Goal: Task Accomplishment & Management: Manage account settings

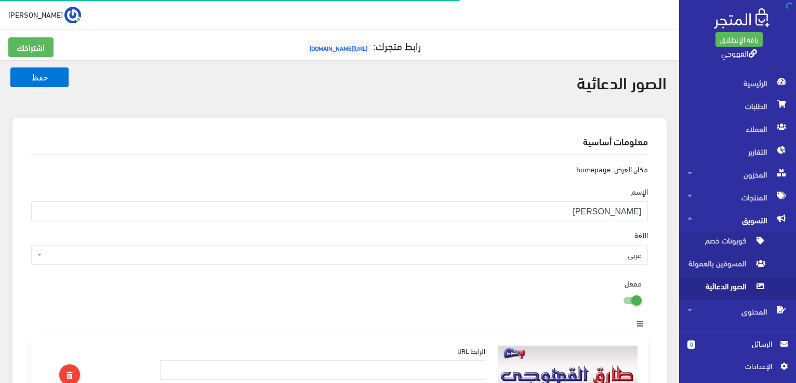
scroll to position [174, 0]
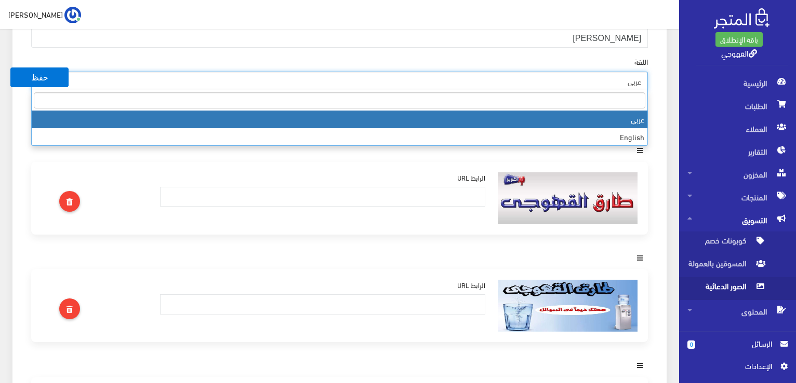
click at [204, 82] on span "عربي" at bounding box center [342, 81] width 597 height 10
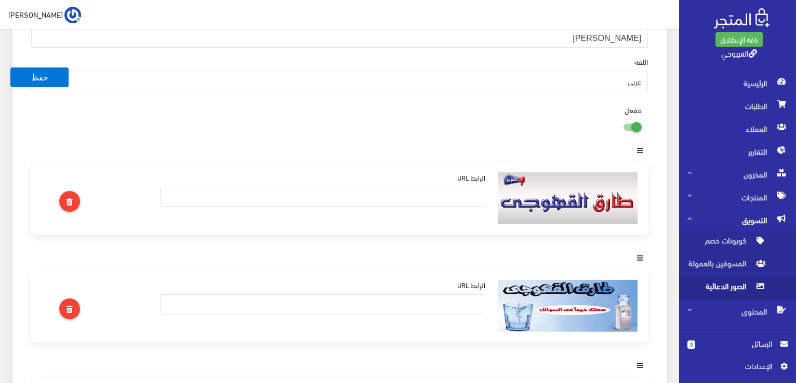
click at [605, 58] on div "اللغة عربي English عربي" at bounding box center [339, 73] width 617 height 35
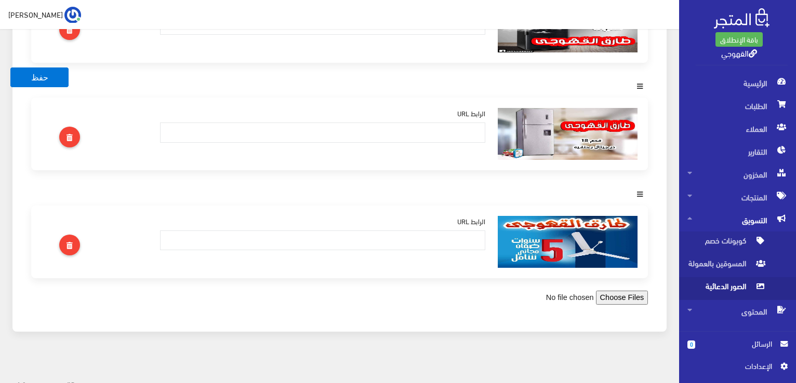
scroll to position [1535, 0]
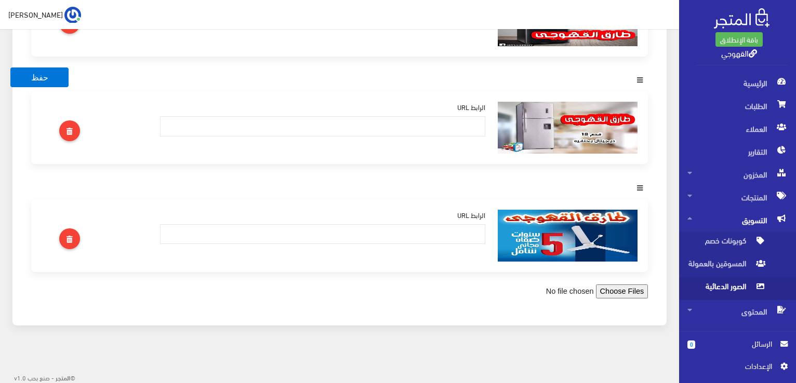
click at [623, 294] on input"] "file" at bounding box center [576, 292] width 143 height 15
type input"] "C:\fakepath\12.png"
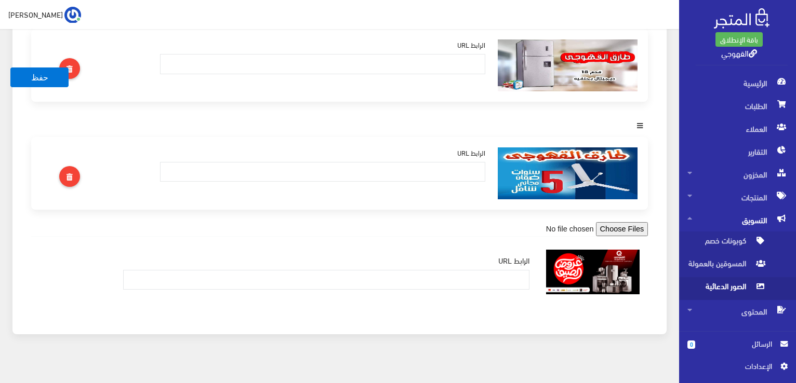
scroll to position [1606, 0]
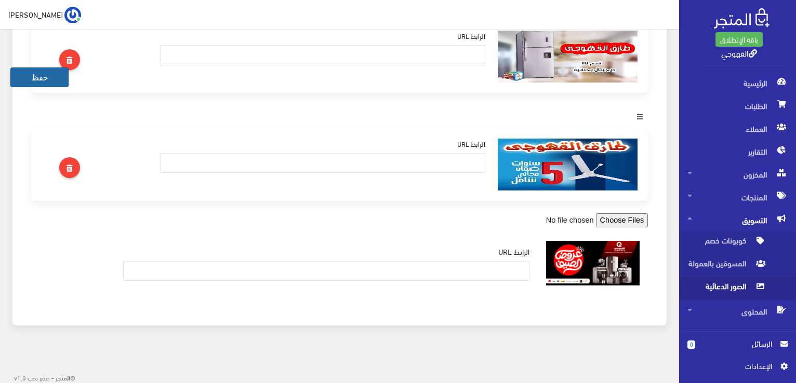
click at [42, 73] on button "حفظ" at bounding box center [39, 78] width 58 height 20
click at [42, 75] on button "حفظ" at bounding box center [39, 78] width 58 height 20
click at [44, 82] on button "حفظ" at bounding box center [39, 78] width 58 height 20
